Goal: Transaction & Acquisition: Subscribe to service/newsletter

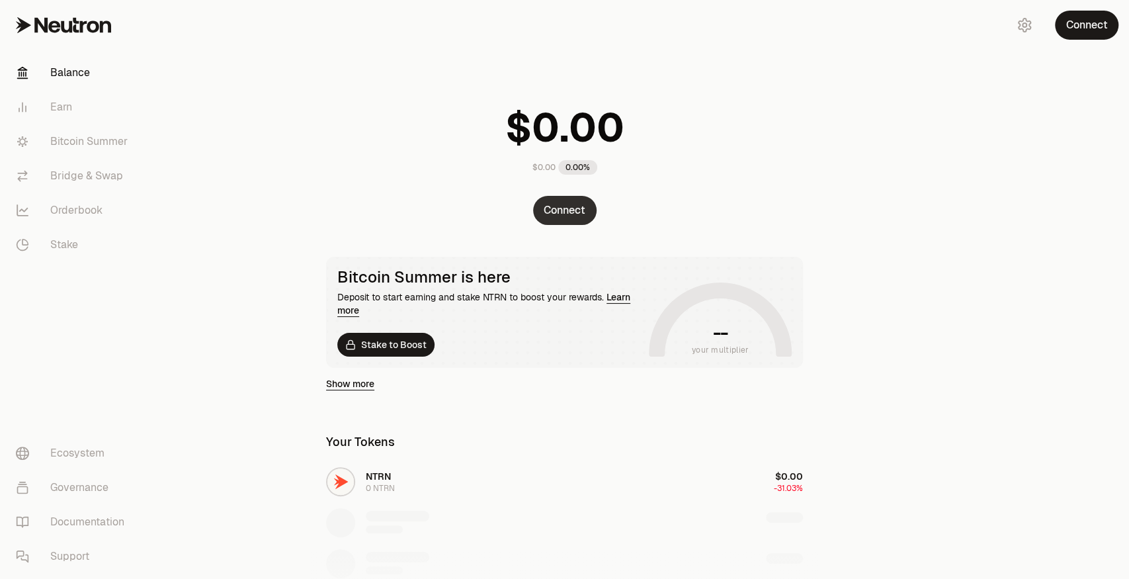
click at [574, 200] on button "Connect" at bounding box center [564, 210] width 63 height 29
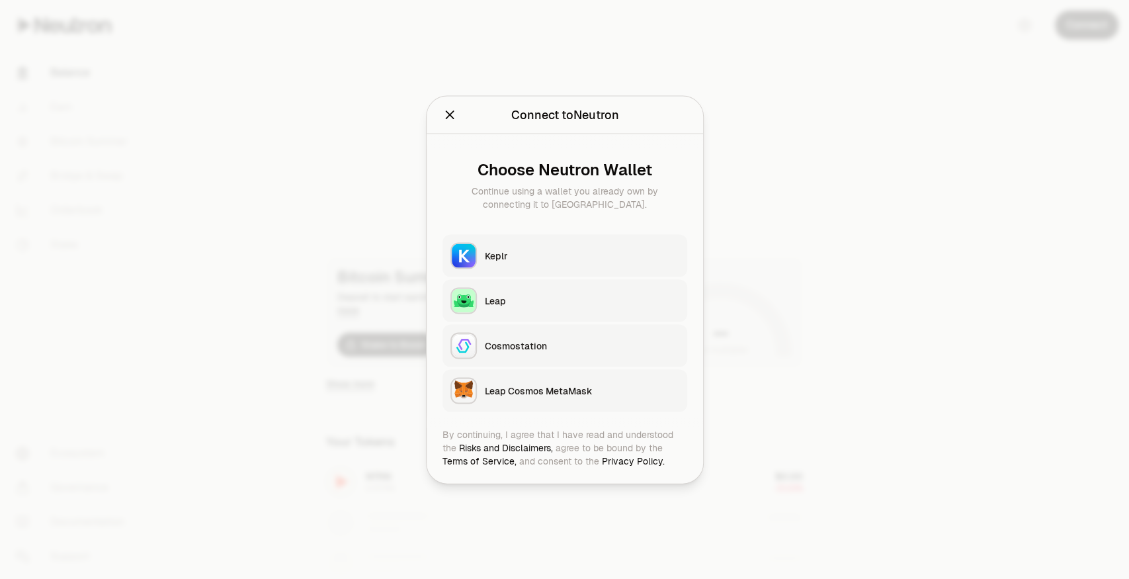
drag, startPoint x: 552, startPoint y: 238, endPoint x: 555, endPoint y: 245, distance: 8.0
click at [555, 245] on button "Keplr" at bounding box center [564, 255] width 245 height 42
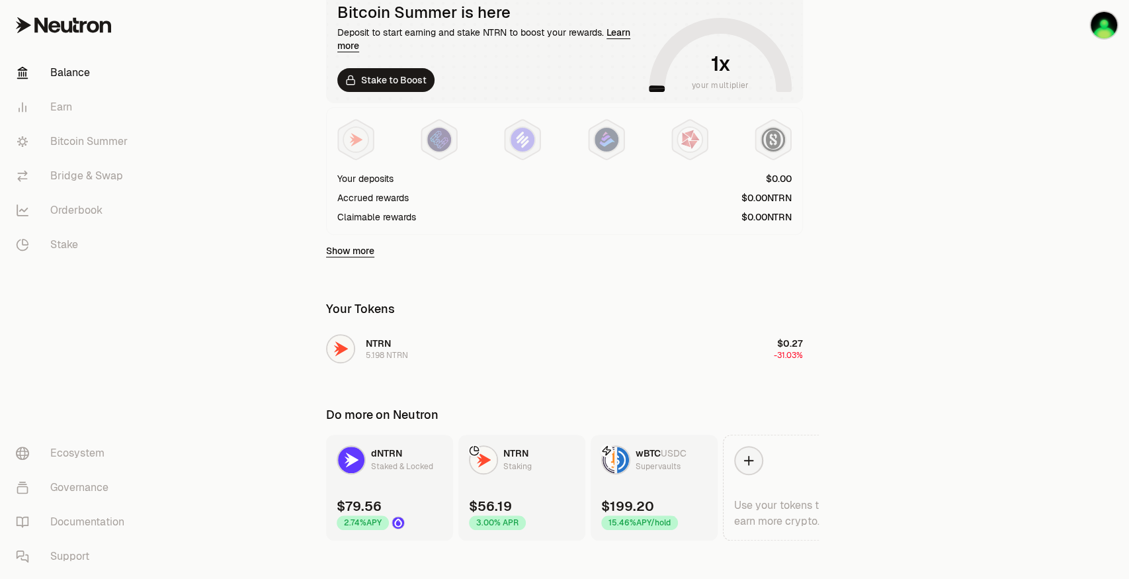
scroll to position [278, 0]
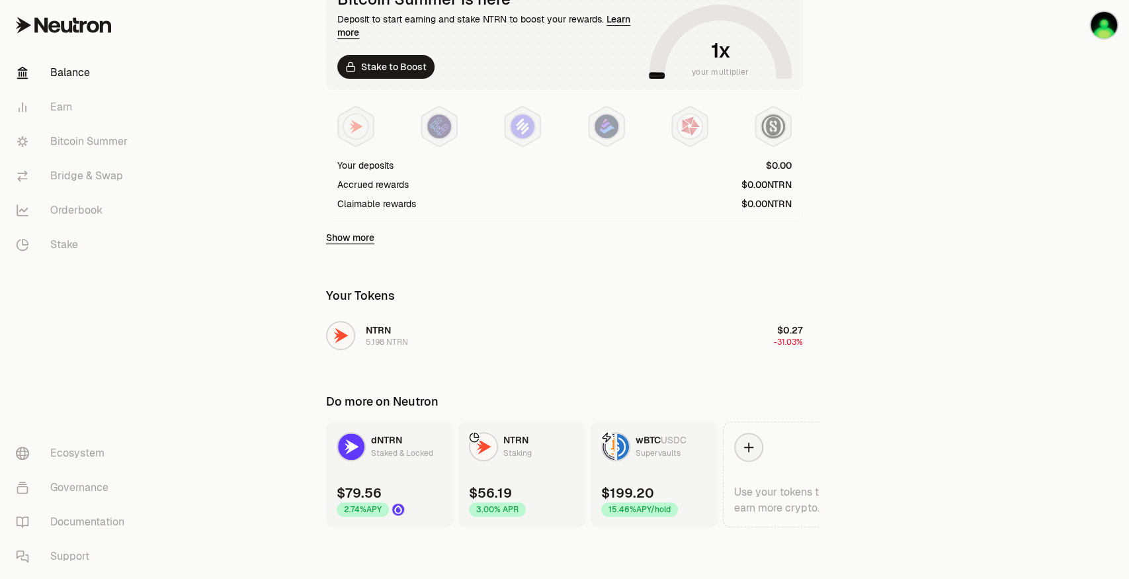
click at [667, 442] on span "USDC" at bounding box center [674, 440] width 26 height 12
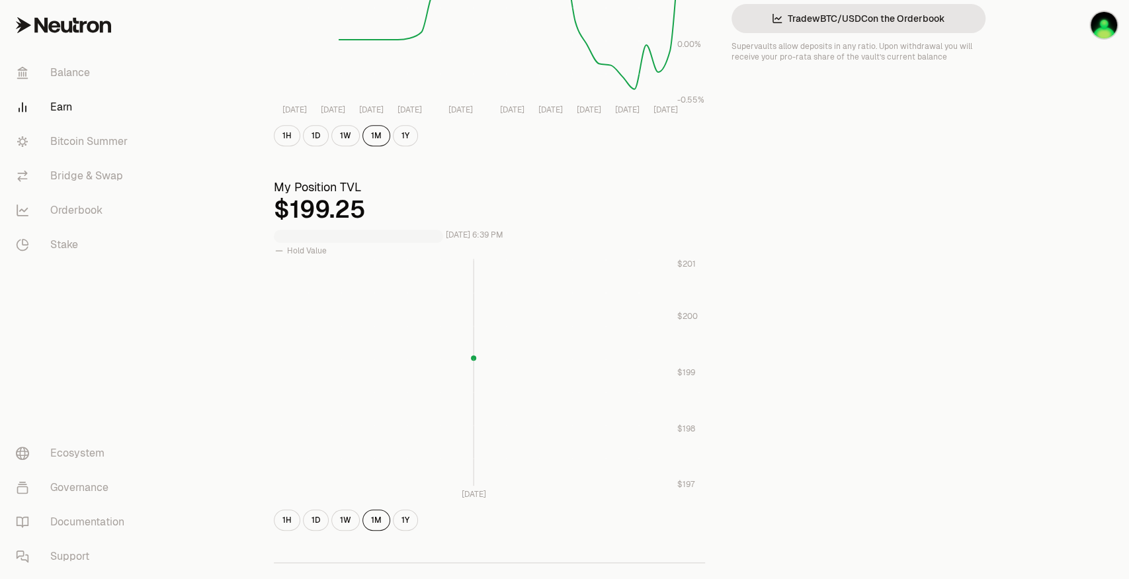
scroll to position [44, 0]
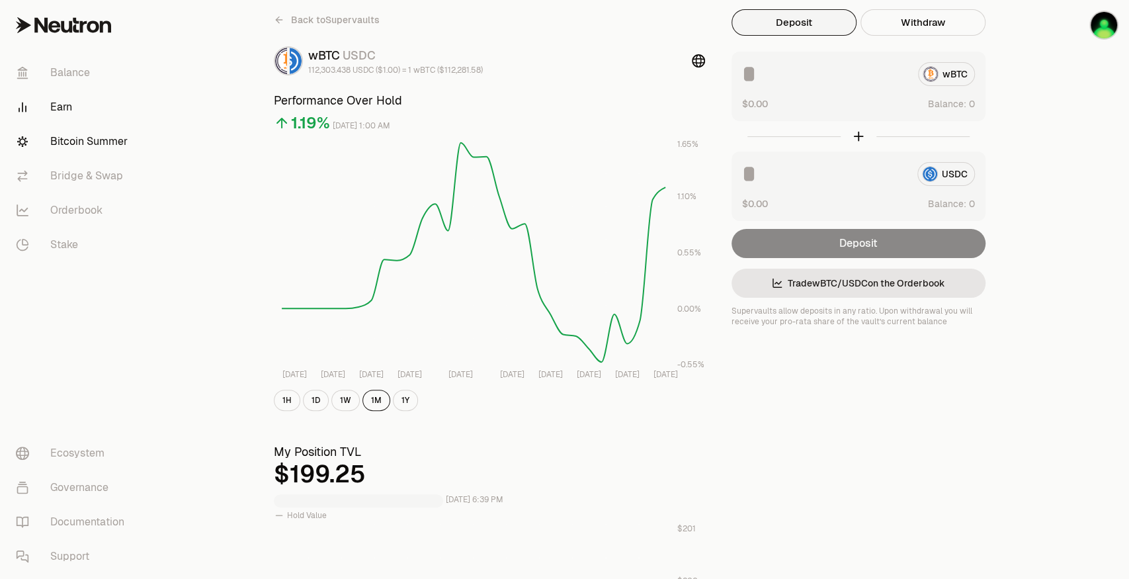
click at [114, 144] on link "Bitcoin Summer" at bounding box center [74, 141] width 138 height 34
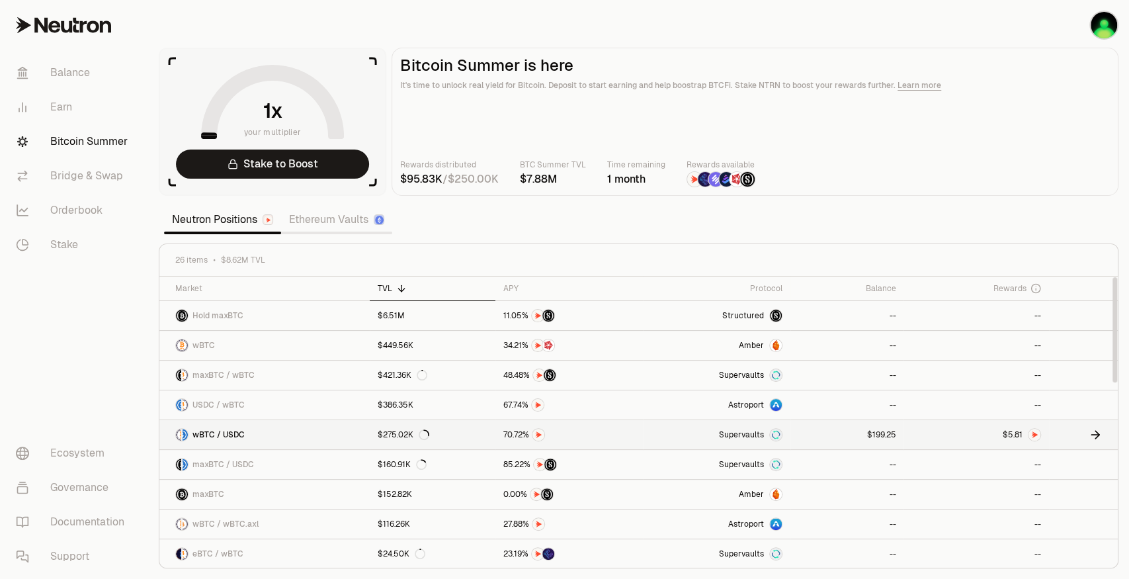
click at [1011, 430] on span "5" at bounding box center [1010, 435] width 5 height 10
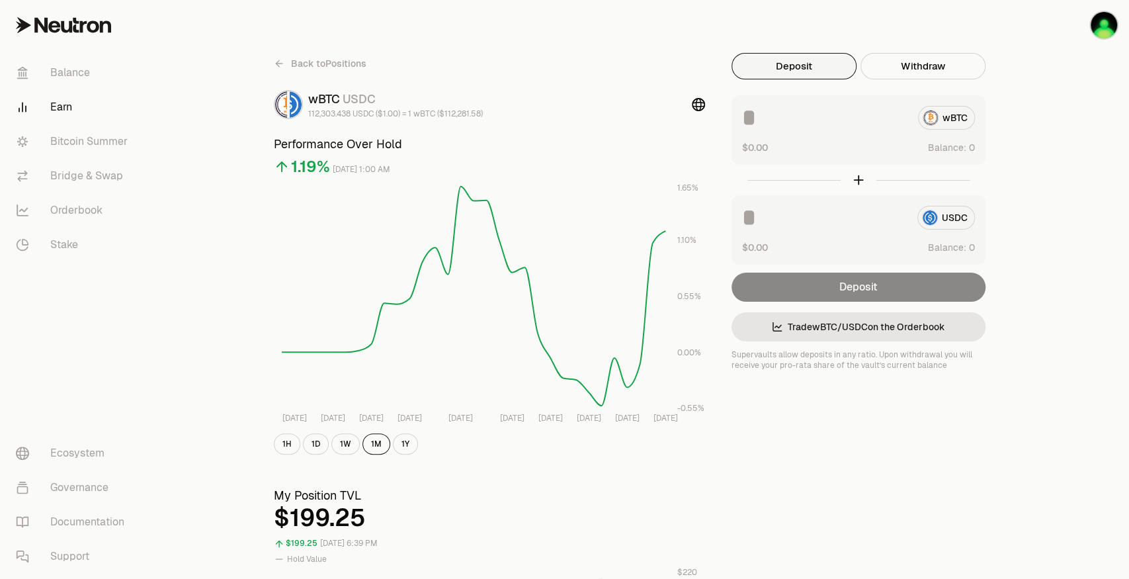
click at [73, 8] on link at bounding box center [74, 25] width 148 height 50
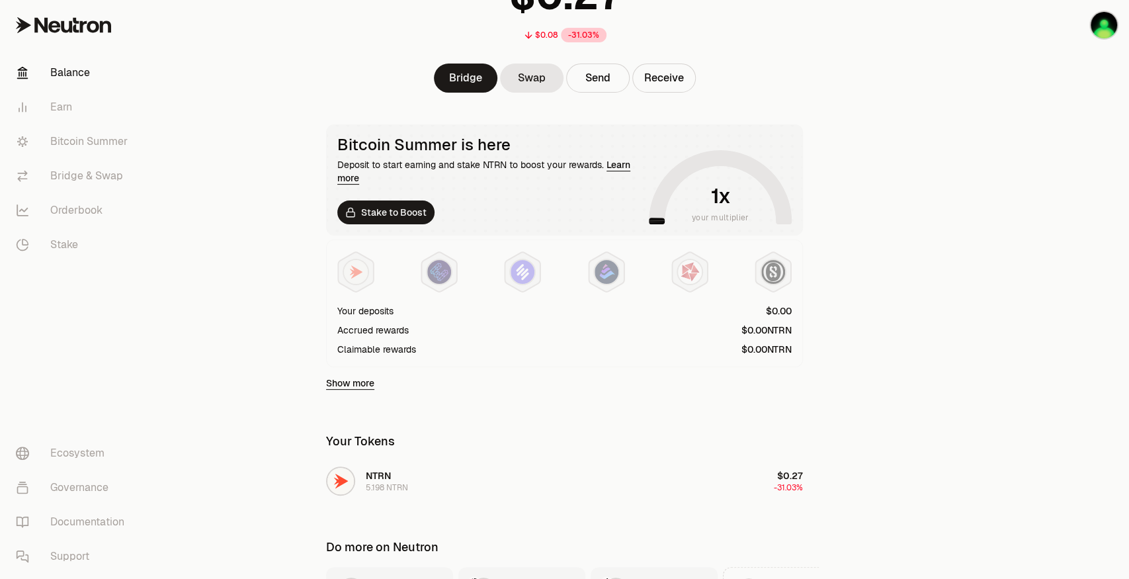
scroll to position [278, 0]
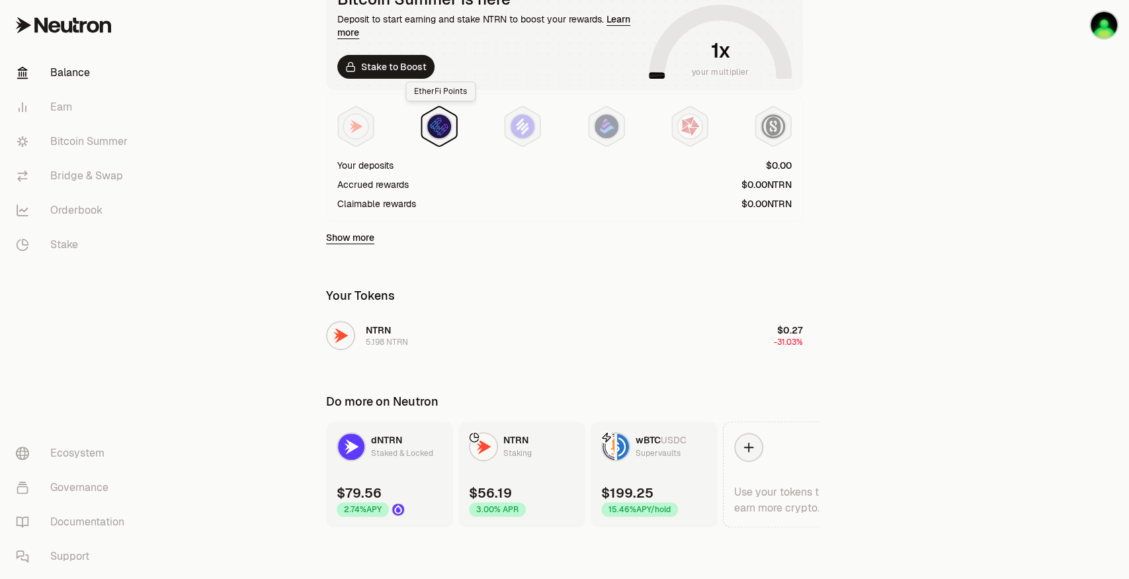
click at [437, 124] on img at bounding box center [439, 126] width 24 height 24
drag, startPoint x: 435, startPoint y: 130, endPoint x: 384, endPoint y: 140, distance: 51.2
click at [434, 130] on img at bounding box center [439, 126] width 24 height 24
click at [361, 131] on img at bounding box center [356, 126] width 24 height 24
click at [448, 117] on div at bounding box center [439, 126] width 26 height 26
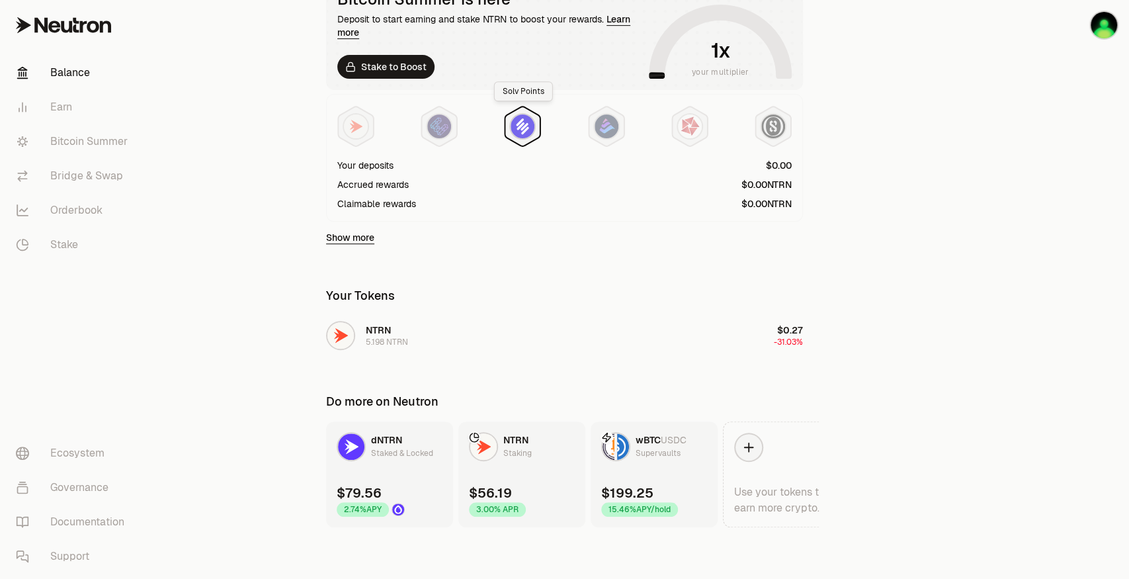
click at [530, 124] on img at bounding box center [523, 126] width 24 height 24
click at [769, 132] on img at bounding box center [773, 126] width 24 height 24
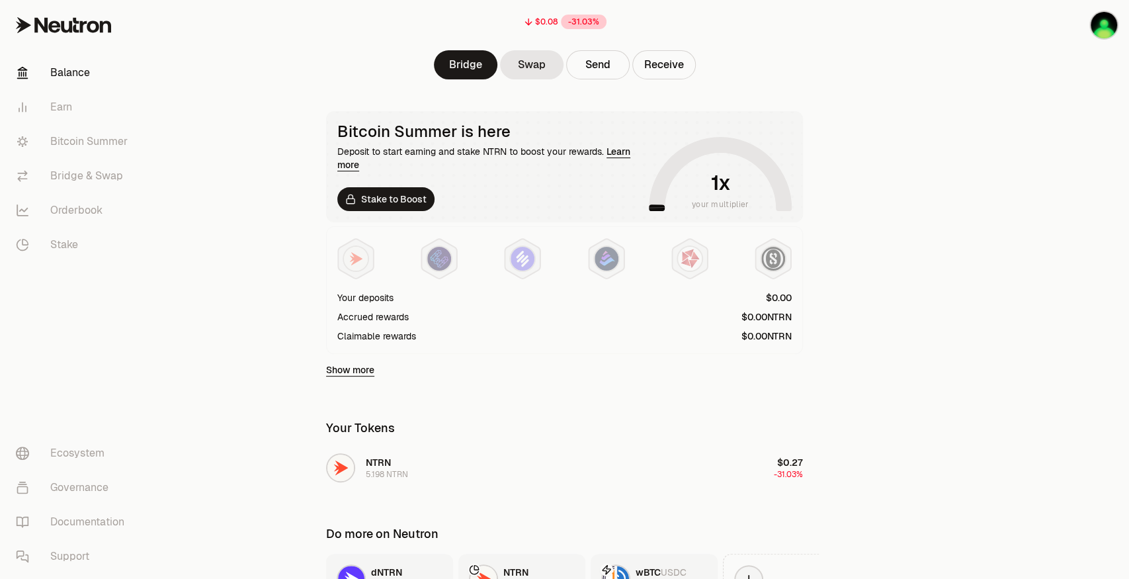
drag, startPoint x: 351, startPoint y: 178, endPoint x: 348, endPoint y: 171, distance: 7.4
click at [348, 173] on div "Bitcoin Summer is here Deposit to start earning and stake NTRN to boost your re…" at bounding box center [490, 166] width 306 height 89
click at [348, 170] on div "Deposit to start earning and stake NTRN to boost your rewards. Learn more" at bounding box center [490, 158] width 306 height 26
click at [358, 255] on img at bounding box center [356, 259] width 24 height 24
click at [813, 293] on div "Bitcoin Summer is here Deposit to start earning and stake NTRN to boost your re…" at bounding box center [564, 246] width 509 height 271
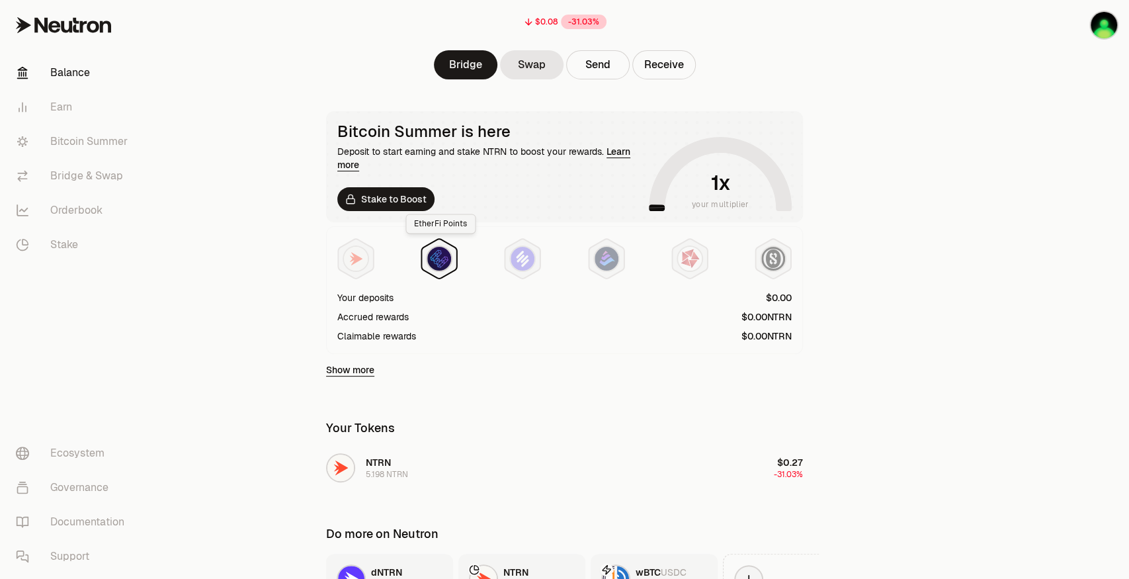
click at [435, 261] on img at bounding box center [439, 259] width 24 height 24
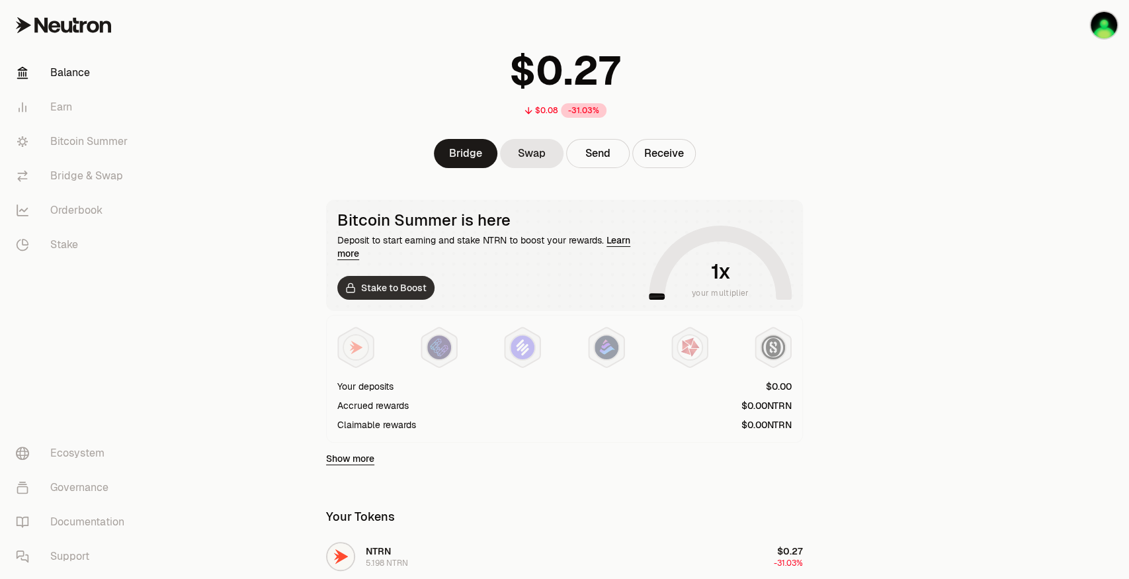
click at [396, 294] on link "Stake to Boost" at bounding box center [385, 288] width 97 height 24
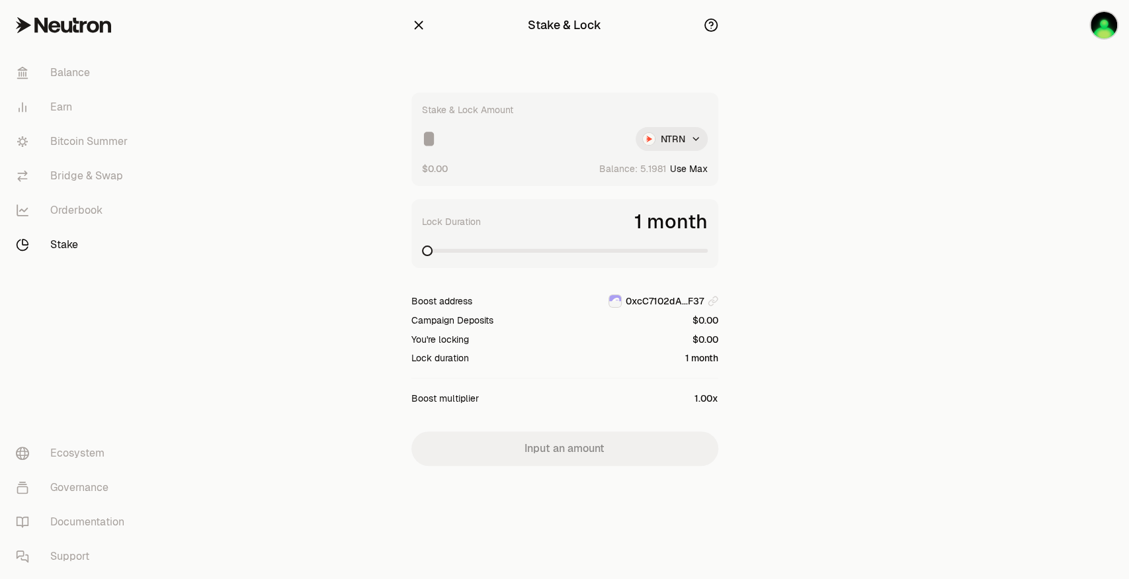
click at [682, 138] on html "Balance Earn Bitcoin Summer Bridge & Swap Orderbook Stake Ecosystem Governance …" at bounding box center [564, 289] width 1129 height 579
click at [653, 196] on span "dNTRN" at bounding box center [646, 196] width 29 height 13
click at [463, 124] on div "Stake & Lock Amount dNTRN $0.00 Balance: Use Max" at bounding box center [564, 139] width 307 height 93
click at [463, 138] on input at bounding box center [520, 139] width 197 height 24
click at [687, 156] on div "Stake & Lock Amount dNTRN $0.00 Balance: Use Max" at bounding box center [564, 139] width 307 height 93
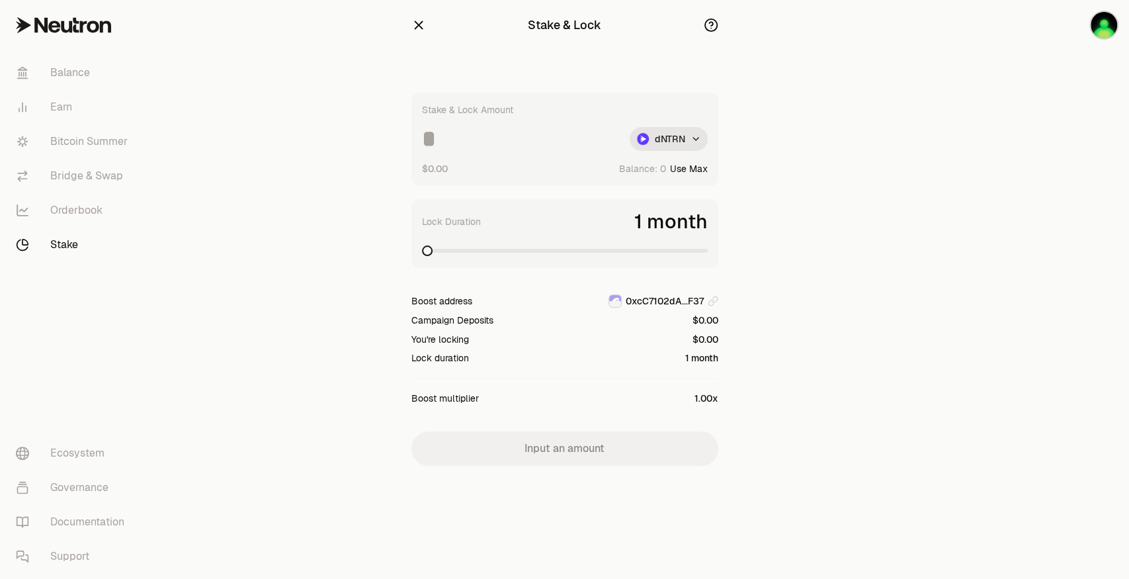
click at [691, 167] on button "Use Max" at bounding box center [689, 168] width 38 height 13
type input "*"
